Goal: Information Seeking & Learning: Learn about a topic

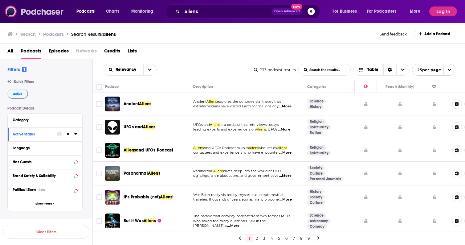
click at [38, 12] on img at bounding box center [34, 12] width 59 height 12
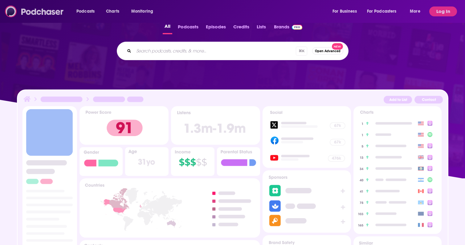
scroll to position [146, 0]
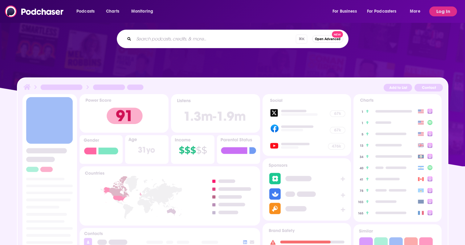
click at [101, 47] on div "⌘ K Open Advanced New" at bounding box center [232, 39] width 425 height 18
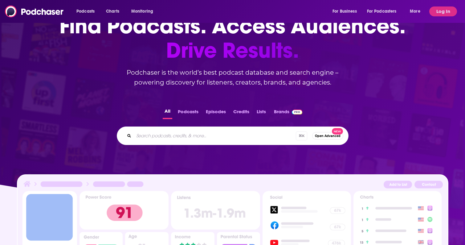
scroll to position [0, 0]
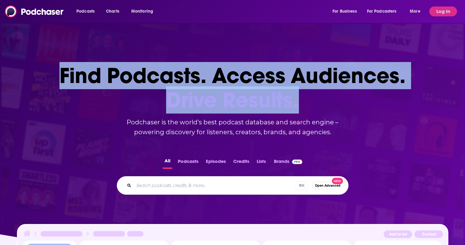
drag, startPoint x: 61, startPoint y: 77, endPoint x: 303, endPoint y: 90, distance: 242.4
click at [303, 90] on h1 "Find Podcasts. Access Audiences. Drive Results." at bounding box center [232, 87] width 346 height 49
click at [318, 103] on span "Drive Results." at bounding box center [232, 100] width 346 height 24
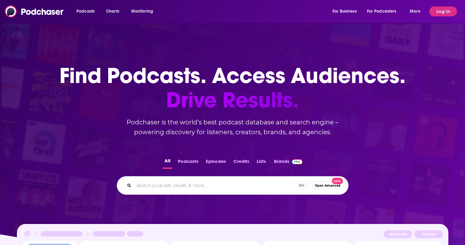
click at [318, 103] on span "Drive Results." at bounding box center [232, 100] width 346 height 24
drag, startPoint x: 114, startPoint y: 121, endPoint x: 338, endPoint y: 139, distance: 224.0
click at [338, 139] on div "Find Podcasts. Access Audiences. Drive Results. Podchaser is the world’s best p…" at bounding box center [232, 176] width 465 height 274
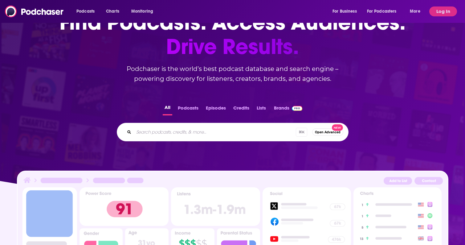
scroll to position [54, 0]
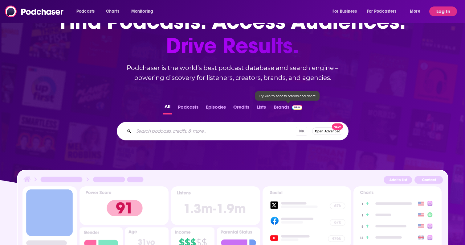
click at [357, 89] on div "Find Podcasts. Access Audiences. Drive Results. Podchaser is the world’s best p…" at bounding box center [232, 122] width 465 height 274
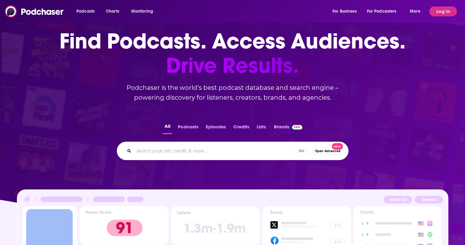
scroll to position [0, 0]
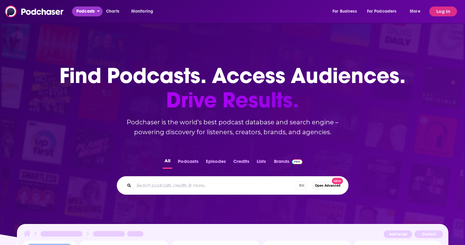
click at [90, 13] on span "Podcasts" at bounding box center [85, 11] width 18 height 9
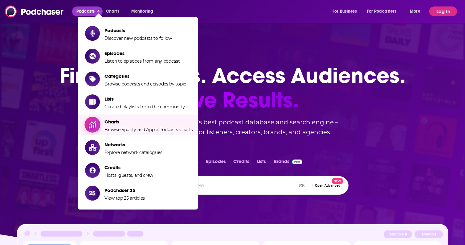
click at [99, 128] on span "Show item sub-menu" at bounding box center [92, 124] width 47 height 47
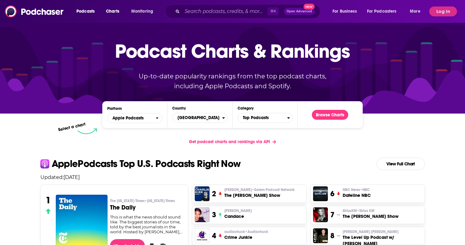
scroll to position [14, 0]
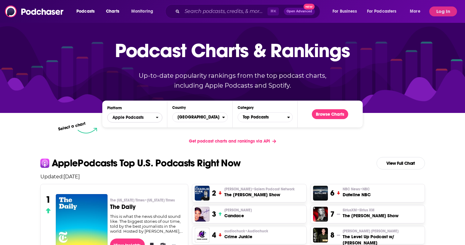
click at [126, 117] on span "Apple Podcasts" at bounding box center [127, 117] width 31 height 4
click at [66, 141] on div "Get podcast charts and rankings via API" at bounding box center [232, 140] width 394 height 15
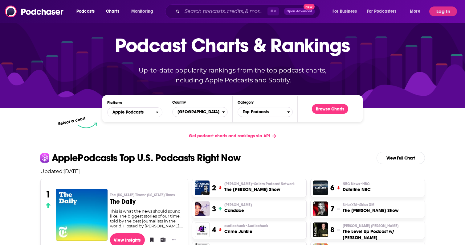
scroll to position [0, 0]
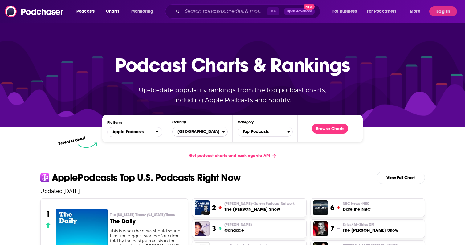
click at [195, 132] on span "[GEOGRAPHIC_DATA]" at bounding box center [196, 131] width 49 height 10
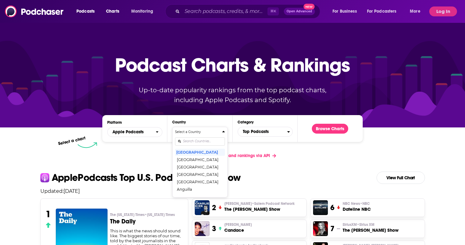
click at [195, 132] on h4 "Select a Country" at bounding box center [197, 131] width 44 height 3
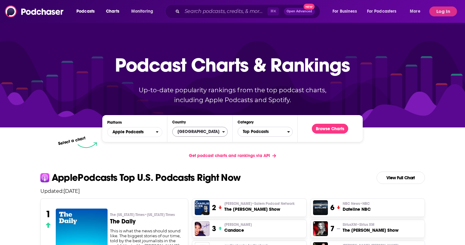
click at [256, 131] on span "Top Podcasts" at bounding box center [262, 131] width 49 height 10
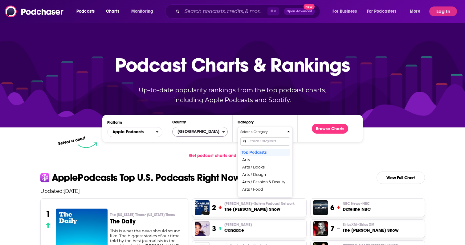
click at [256, 131] on h4 "Select a Category" at bounding box center [262, 131] width 44 height 3
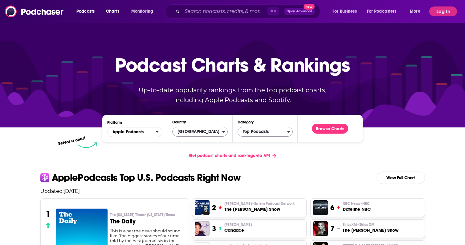
click at [403, 133] on div "Platform Apple Podcasts Country [GEOGRAPHIC_DATA] Category Top Podcasts Browse …" at bounding box center [232, 129] width 394 height 38
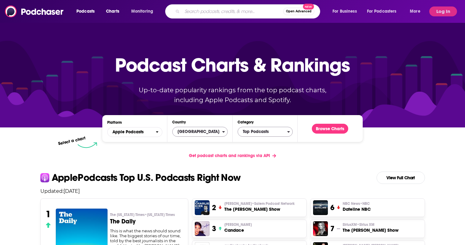
click at [239, 14] on input "Search podcasts, credits, & more..." at bounding box center [232, 11] width 101 height 10
type input "[PERSON_NAME]"
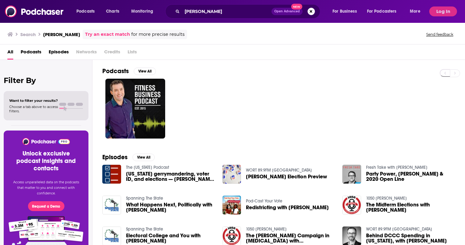
click at [31, 54] on span "Podcasts" at bounding box center [31, 53] width 21 height 13
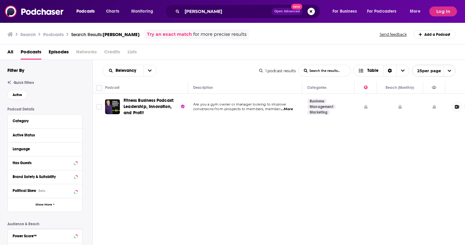
click at [59, 53] on span "Episodes" at bounding box center [59, 53] width 20 height 13
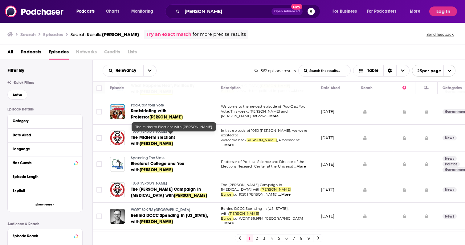
scroll to position [95, 0]
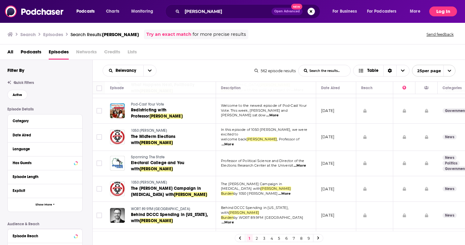
click at [443, 10] on button "Log In" at bounding box center [443, 11] width 28 height 10
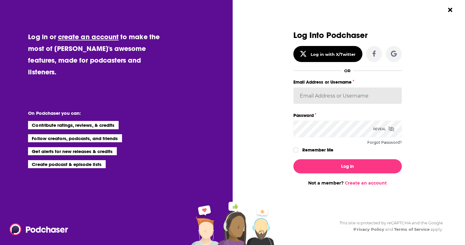
click at [334, 98] on input "Email Address or Username" at bounding box center [347, 95] width 108 height 17
type input "[EMAIL_ADDRESS][DOMAIN_NAME]"
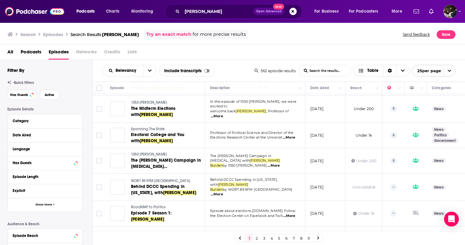
scroll to position [0, 0]
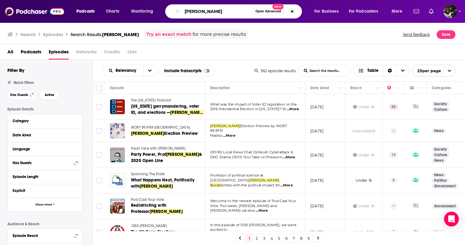
drag, startPoint x: 221, startPoint y: 12, endPoint x: 157, endPoint y: 12, distance: 63.4
click at [157, 12] on div "Podcasts Charts Monitoring [PERSON_NAME] Open Advanced New For Business For Pod…" at bounding box center [240, 11] width 336 height 14
type input "politics"
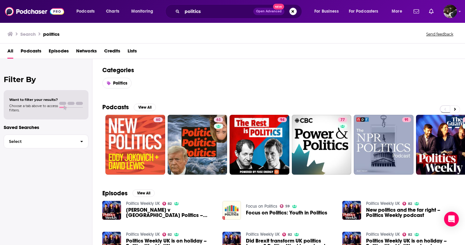
click at [34, 49] on span "Podcasts" at bounding box center [31, 52] width 21 height 13
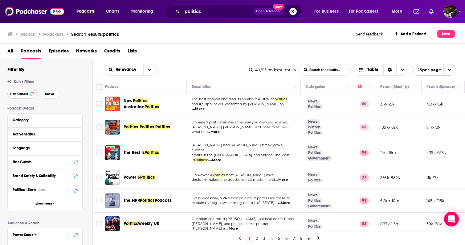
click at [23, 95] on span "Has Guests" at bounding box center [19, 93] width 18 height 3
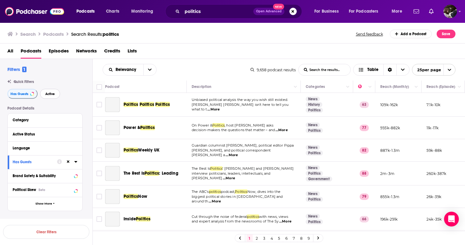
click at [54, 97] on button "Active" at bounding box center [50, 94] width 20 height 10
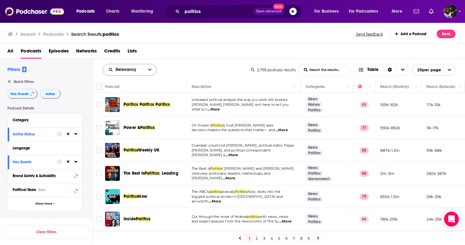
click at [148, 70] on icon "open menu" at bounding box center [150, 69] width 4 height 4
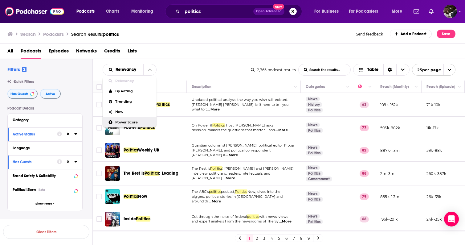
click at [128, 121] on span "Power Score" at bounding box center [133, 121] width 36 height 3
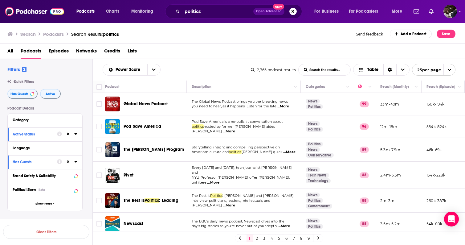
click at [286, 106] on span "...More" at bounding box center [283, 106] width 12 height 5
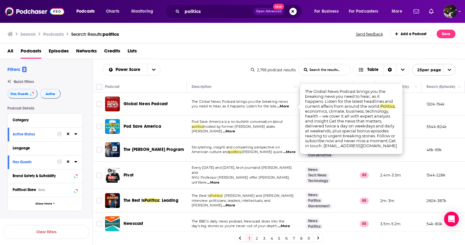
click at [286, 106] on span "...More" at bounding box center [283, 106] width 12 height 5
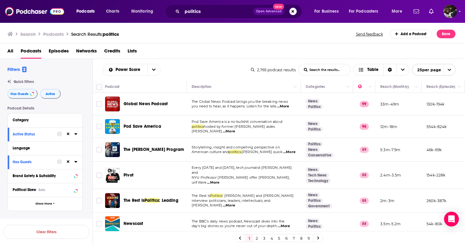
click at [235, 130] on span "...More" at bounding box center [229, 131] width 12 height 5
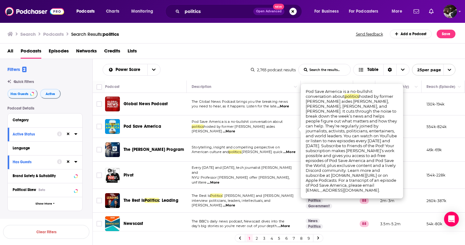
click at [235, 130] on span "...More" at bounding box center [229, 131] width 12 height 5
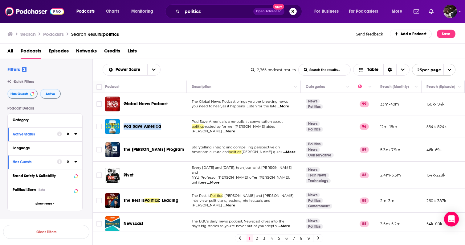
drag, startPoint x: 137, startPoint y: 126, endPoint x: 105, endPoint y: 3, distance: 126.8
click at [0, 0] on div "Podcasts Charts Monitoring politics Open Advanced New For Business For Podcaste…" at bounding box center [232, 122] width 465 height 245
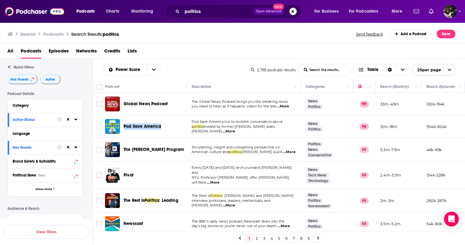
scroll to position [20, 0]
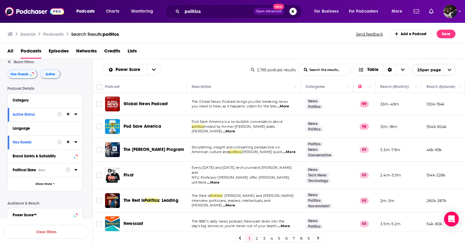
click at [75, 170] on icon at bounding box center [75, 170] width 3 height 2
click at [35, 190] on span "High Left Skew" at bounding box center [34, 190] width 26 height 4
click at [15, 192] on input "multiSelectOption-Strong_Left-0" at bounding box center [15, 192] width 0 height 0
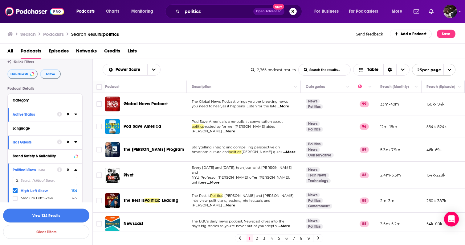
click at [46, 214] on button "View 134 Results" at bounding box center [46, 215] width 86 height 14
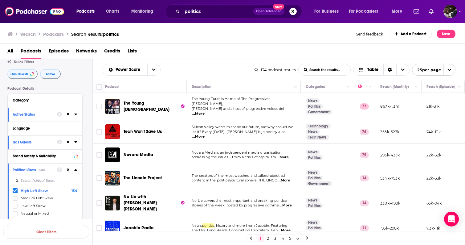
click at [16, 191] on icon at bounding box center [15, 190] width 4 height 3
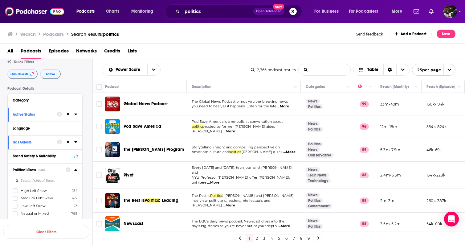
click at [321, 70] on input "List Search Input" at bounding box center [324, 69] width 52 height 11
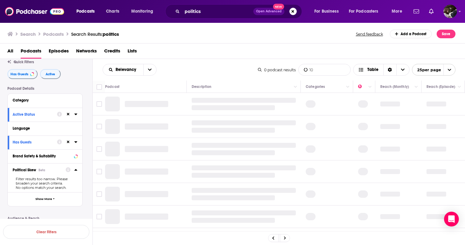
type input "1"
type input "b"
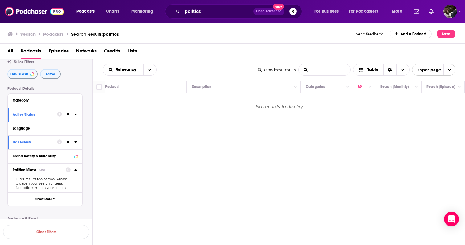
click at [187, 74] on div "Relevancy List Search Input Search the results... Table" at bounding box center [180, 70] width 155 height 12
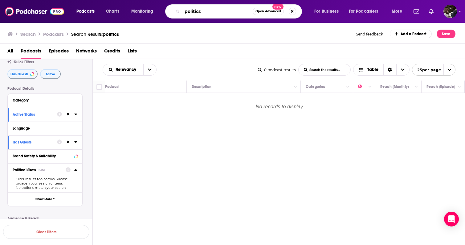
click at [217, 10] on input "politics" at bounding box center [217, 11] width 71 height 10
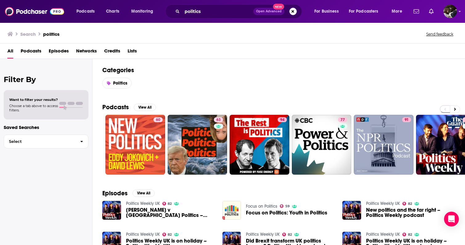
click at [34, 53] on span "Podcasts" at bounding box center [31, 52] width 21 height 13
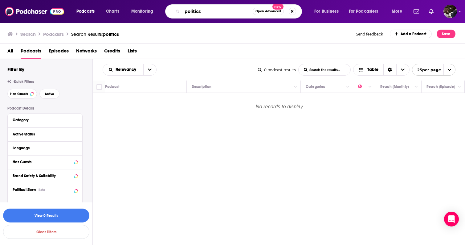
drag, startPoint x: 206, startPoint y: 12, endPoint x: 175, endPoint y: 12, distance: 31.4
click at [175, 12] on div "politics Open Advanced New" at bounding box center [233, 11] width 137 height 14
type input "elections"
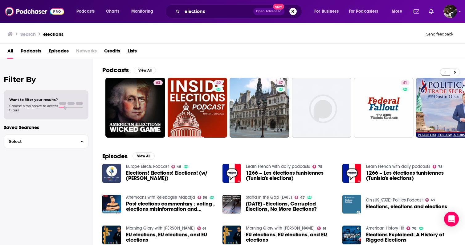
click at [31, 51] on span "Podcasts" at bounding box center [31, 52] width 21 height 13
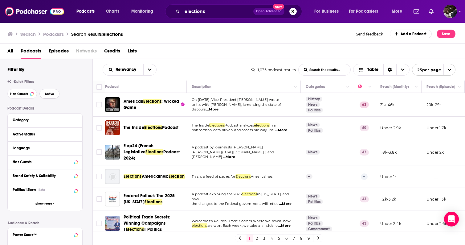
click at [55, 92] on button "Active" at bounding box center [49, 94] width 20 height 10
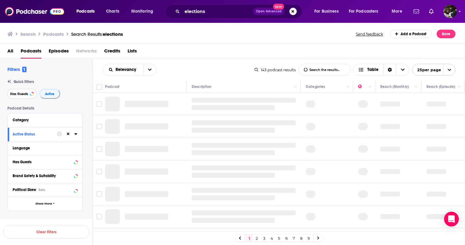
click at [30, 95] on button "Has Guests" at bounding box center [22, 94] width 30 height 10
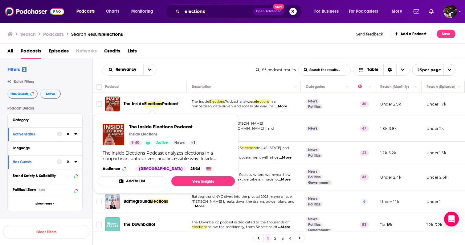
click at [141, 103] on span "The Inside" at bounding box center [133, 103] width 21 height 5
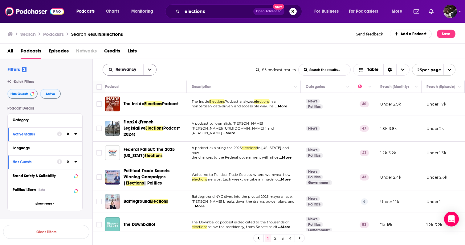
click at [152, 70] on button "open menu" at bounding box center [149, 69] width 13 height 11
click at [127, 122] on span "Power Score" at bounding box center [133, 121] width 36 height 3
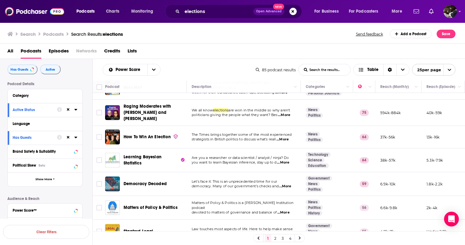
scroll to position [22, 0]
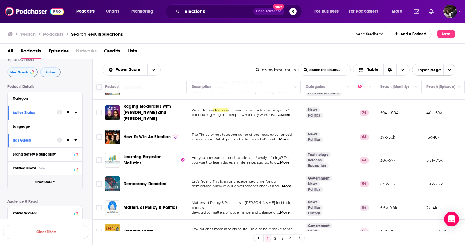
click at [46, 182] on span "Show More" at bounding box center [43, 181] width 17 height 3
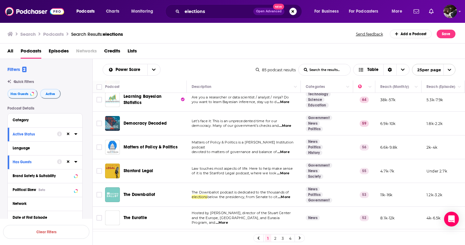
scroll to position [78, 0]
click at [289, 123] on span "...More" at bounding box center [285, 125] width 12 height 5
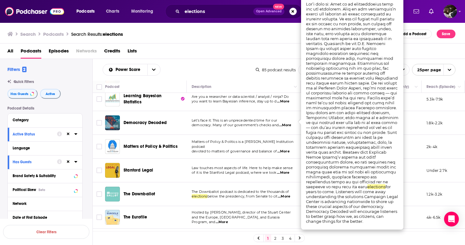
click at [289, 123] on span "...More" at bounding box center [285, 125] width 12 height 5
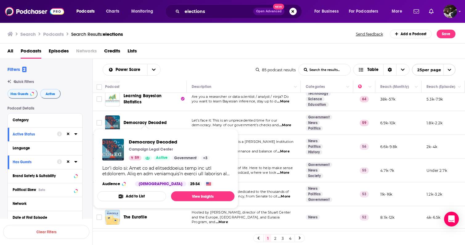
click at [153, 120] on span "Democracy Decoded" at bounding box center [144, 122] width 43 height 5
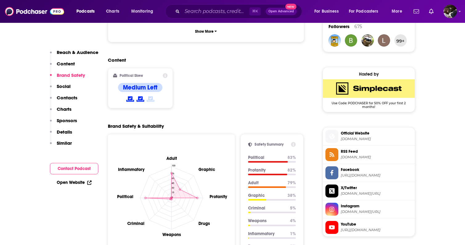
scroll to position [455, 0]
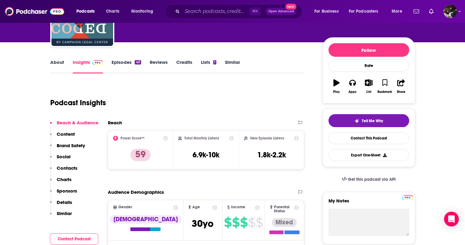
scroll to position [59, 0]
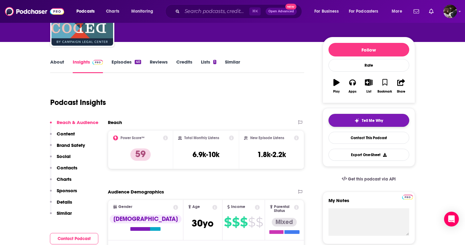
click at [384, 123] on button "Tell Me Why" at bounding box center [368, 120] width 81 height 13
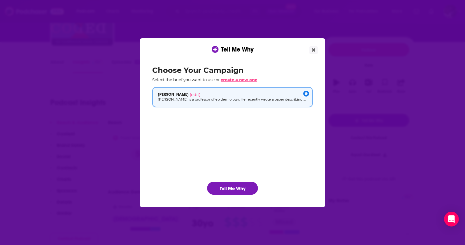
click at [242, 80] on span "create a new one" at bounding box center [238, 79] width 37 height 5
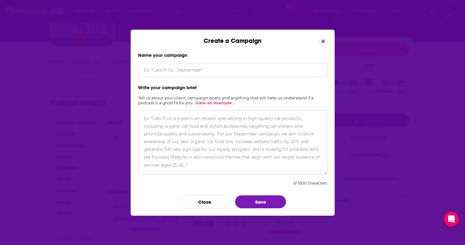
click at [195, 69] on input "Create a Campaign" at bounding box center [232, 70] width 189 height 14
click at [158, 70] on input "Barry burden" at bounding box center [232, 70] width 189 height 14
type input "[PERSON_NAME]"
click at [176, 118] on textarea "Create a Campaign" at bounding box center [232, 142] width 189 height 64
paste textarea "Barry C. Burden is Professor of Political Science at the University of Wisconsi…"
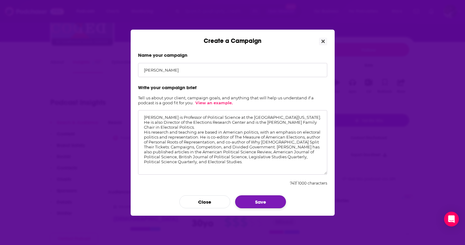
type textarea "Barry C. Burden is Professor of Political Science at the University of Wisconsi…"
click at [262, 203] on button "Save" at bounding box center [260, 201] width 51 height 13
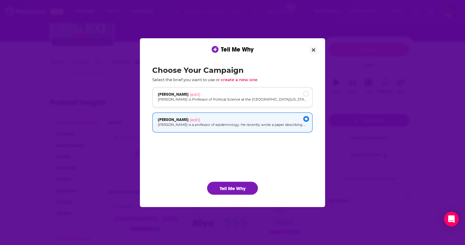
click at [244, 97] on p "Barry C. Burden is Professor of Political Science at the University of Wisconsi…" at bounding box center [232, 99] width 149 height 5
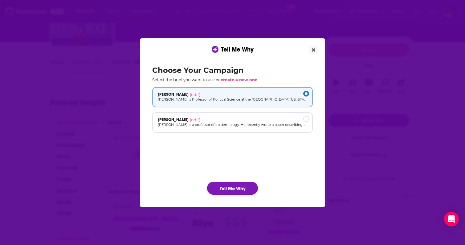
click at [237, 186] on button "Tell Me Why" at bounding box center [232, 187] width 51 height 13
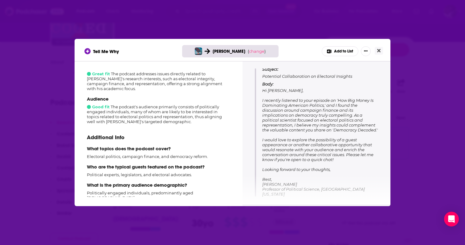
scroll to position [76, 0]
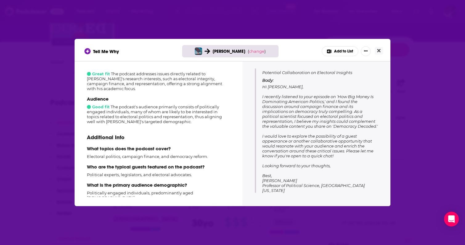
drag, startPoint x: 296, startPoint y: 180, endPoint x: 260, endPoint y: 171, distance: 36.7
click at [260, 171] on div "Subject: Potential Collaboration on Electoral Insights Body: Hi Simone Leeper, …" at bounding box center [316, 128] width 123 height 130
click at [283, 179] on span "Hi Simone Leeper, I recently listened to your episode on 'How Big Money Is Domi…" at bounding box center [319, 138] width 115 height 108
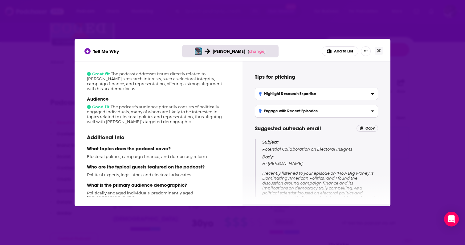
scroll to position [0, 0]
click at [366, 52] on icon "Show More Button" at bounding box center [366, 51] width 4 height 4
click at [366, 51] on icon "Show More Button" at bounding box center [366, 50] width 4 height 1
click at [284, 52] on div "Tell Me Why Barry Burden ( change ) Add to List" at bounding box center [232, 51] width 296 height 10
click at [256, 51] on span "change" at bounding box center [256, 51] width 15 height 5
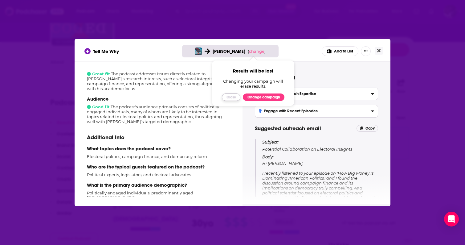
click at [232, 99] on button "Close" at bounding box center [231, 96] width 18 height 7
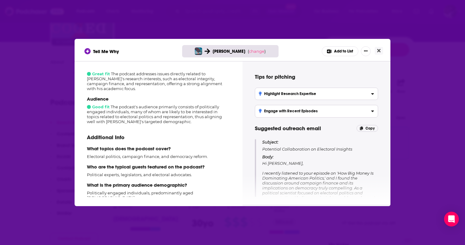
click at [302, 61] on div "Tips for pitching Highlight Research Expertise Leverage Burden's academic backg…" at bounding box center [316, 132] width 148 height 143
click at [318, 90] on label "Highlight Research Expertise Leverage Burden's academic background to provide i…" at bounding box center [316, 93] width 123 height 12
click at [0, 0] on input "Highlight Research Expertise Leverage Burden's academic background to provide i…" at bounding box center [0, 0] width 0 height 0
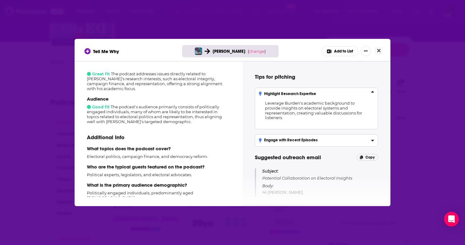
click at [318, 90] on label "Highlight Research Expertise Leverage Burden's academic background to provide i…" at bounding box center [316, 108] width 123 height 42
click at [0, 0] on input "Highlight Research Expertise Leverage Burden's academic background to provide i…" at bounding box center [0, 0] width 0 height 0
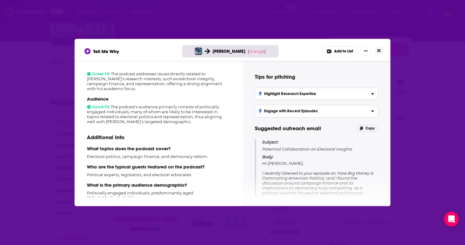
click at [378, 49] on icon "Close" at bounding box center [378, 50] width 3 height 5
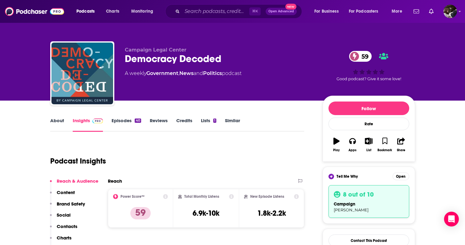
click at [214, 156] on div "Podcast Insights" at bounding box center [174, 156] width 249 height 31
